Goal: Information Seeking & Learning: Compare options

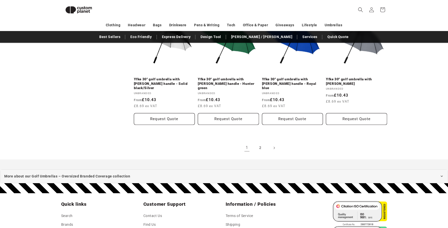
scroll to position [587, 0]
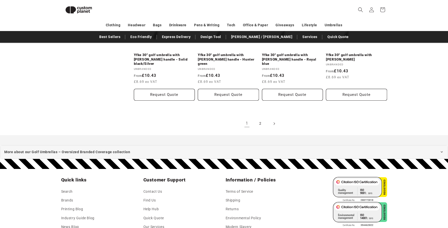
click at [276, 121] on span "Next page" at bounding box center [274, 123] width 5 height 5
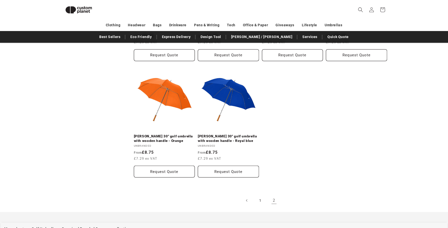
scroll to position [442, 0]
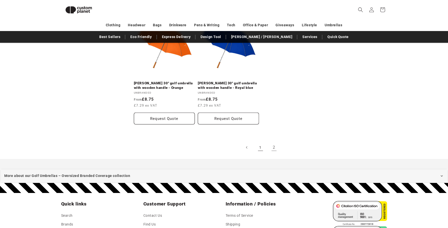
click at [259, 142] on link "1" at bounding box center [260, 147] width 11 height 11
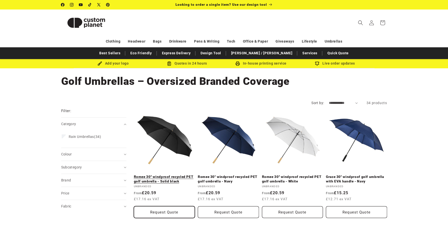
click at [144, 210] on button "Request Quote" at bounding box center [164, 213] width 61 height 12
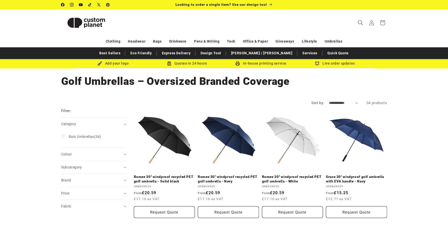
click at [359, 22] on icon "Search" at bounding box center [360, 22] width 5 height 5
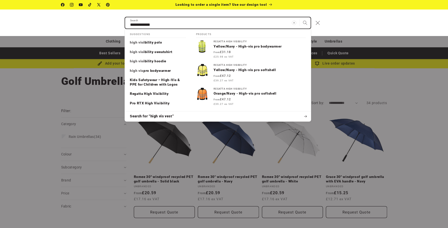
type input "**********"
click at [305, 23] on button "Search" at bounding box center [305, 22] width 11 height 11
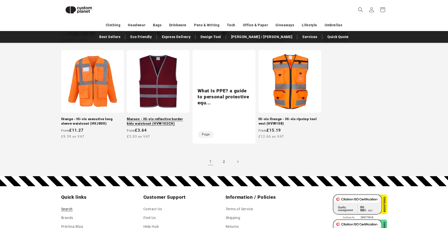
scroll to position [465, 0]
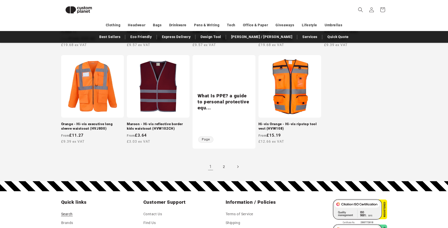
click at [237, 166] on icon "Next page" at bounding box center [238, 167] width 2 height 5
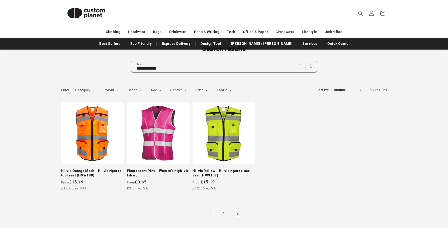
scroll to position [51, 0]
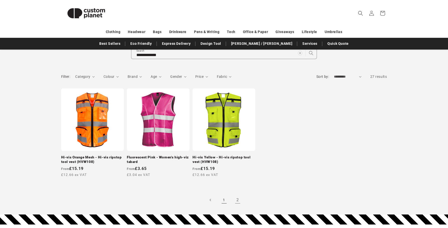
click at [222, 199] on link "1" at bounding box center [224, 200] width 11 height 11
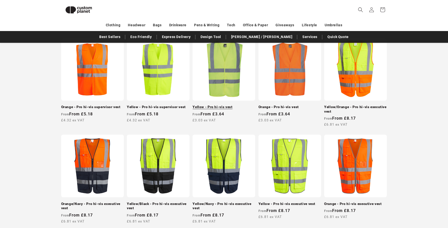
scroll to position [102, 0]
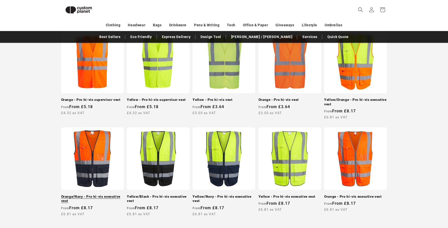
click at [104, 195] on link "Orange/Navy - Pro hi-vis executive vest" at bounding box center [92, 199] width 63 height 9
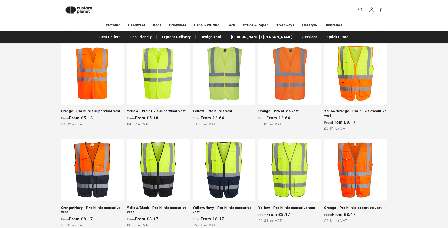
scroll to position [90, 0]
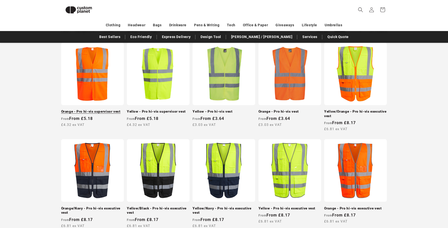
click at [89, 110] on link "Orange - Pro hi-vis supervisor vest" at bounding box center [92, 112] width 63 height 5
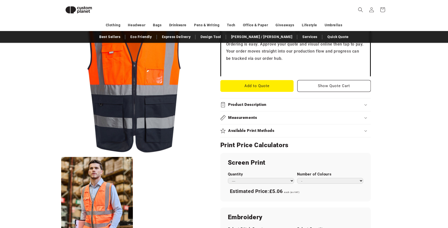
scroll to position [190, 0]
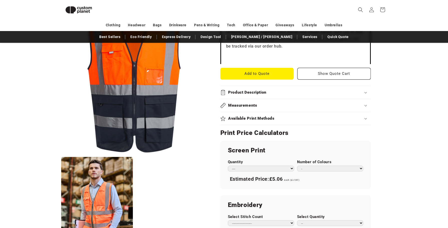
click at [364, 116] on div "Available Print Methods" at bounding box center [295, 118] width 150 height 5
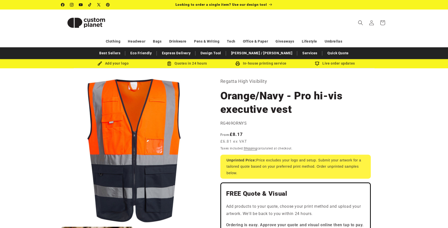
scroll to position [0, 0]
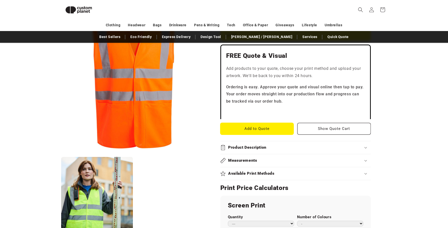
scroll to position [136, 0]
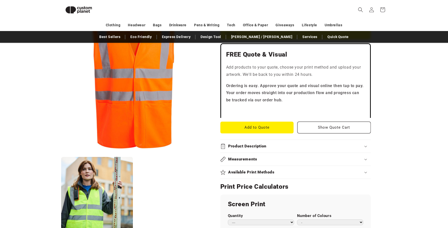
click at [364, 172] on icon at bounding box center [365, 173] width 3 height 2
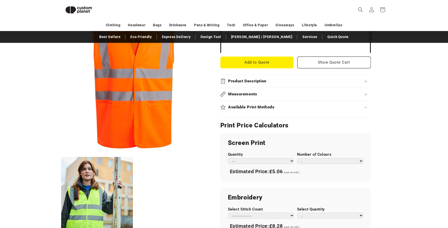
scroll to position [235, 0]
